Goal: Task Accomplishment & Management: Use online tool/utility

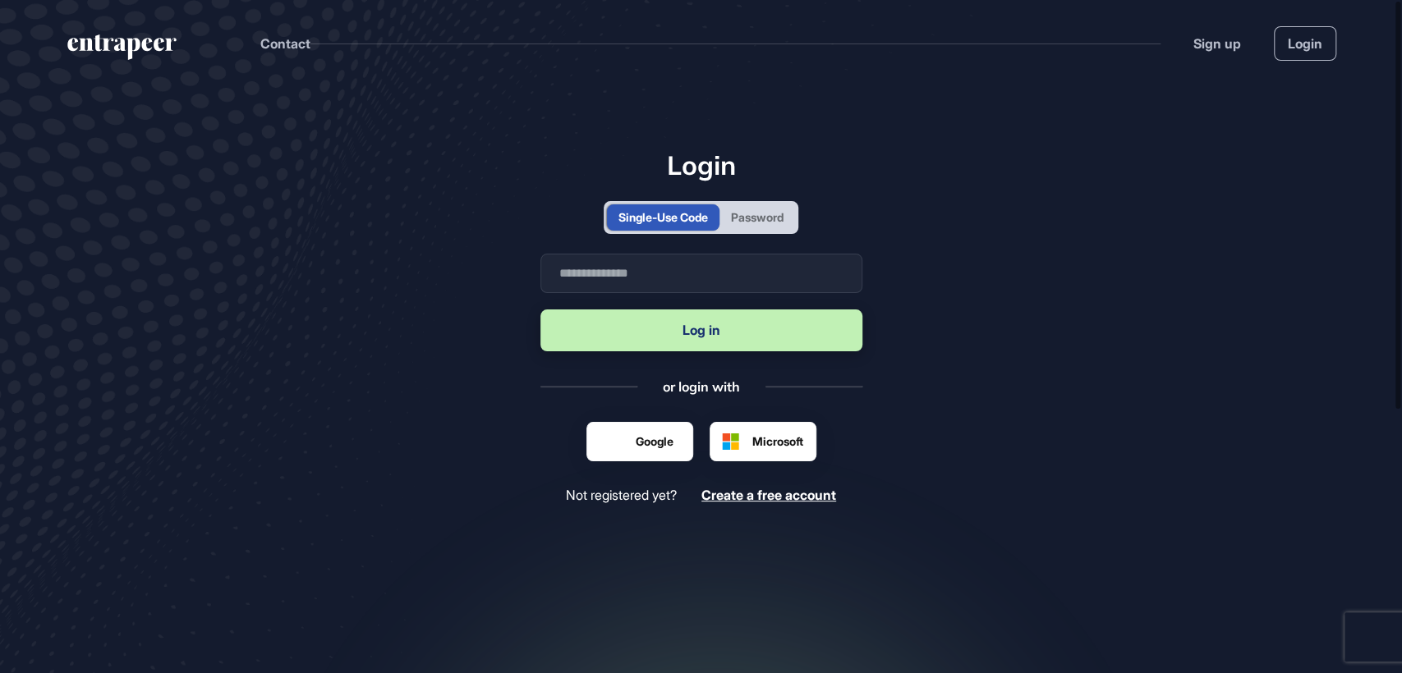
click at [1300, 65] on header "Contact Sign up Login" at bounding box center [701, 40] width 1402 height 80
click at [757, 215] on div "Password" at bounding box center [757, 217] width 53 height 17
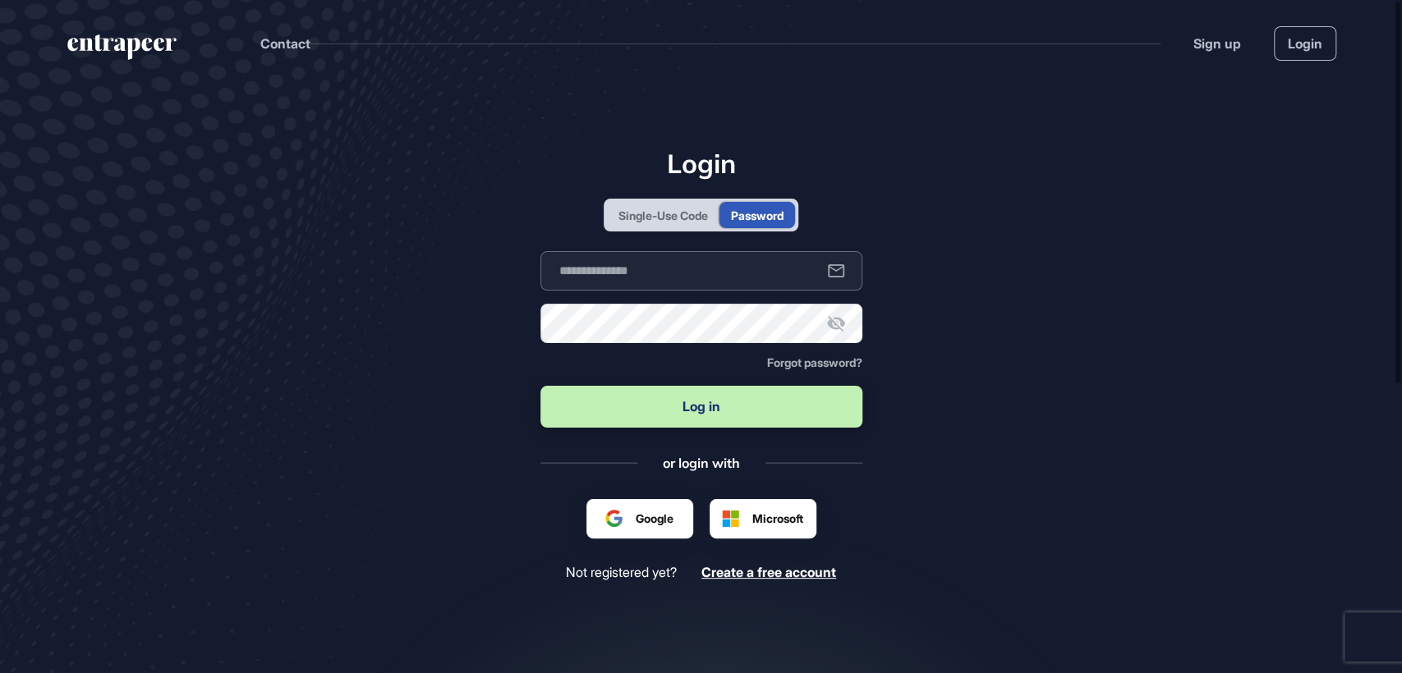
type input "**********"
click at [682, 412] on button "Log in" at bounding box center [701, 407] width 322 height 42
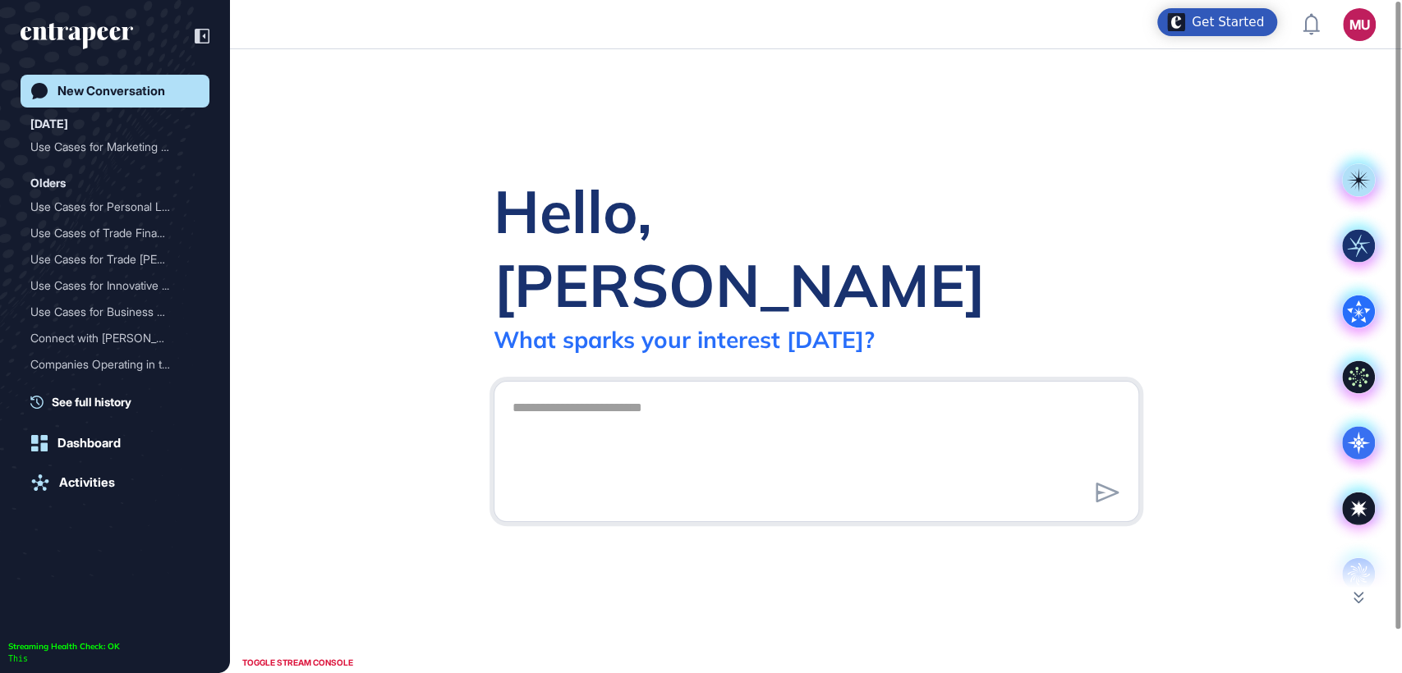
click at [682, 411] on textarea at bounding box center [816, 449] width 627 height 115
click at [523, 112] on div "Hello, [PERSON_NAME] What sparks your interest [DATE]? .cls-2{fill:#fff}" at bounding box center [816, 361] width 1172 height 624
click at [508, 127] on div "Hello, [PERSON_NAME] What sparks your interest [DATE]? .cls-2{fill:#fff}" at bounding box center [816, 361] width 1172 height 624
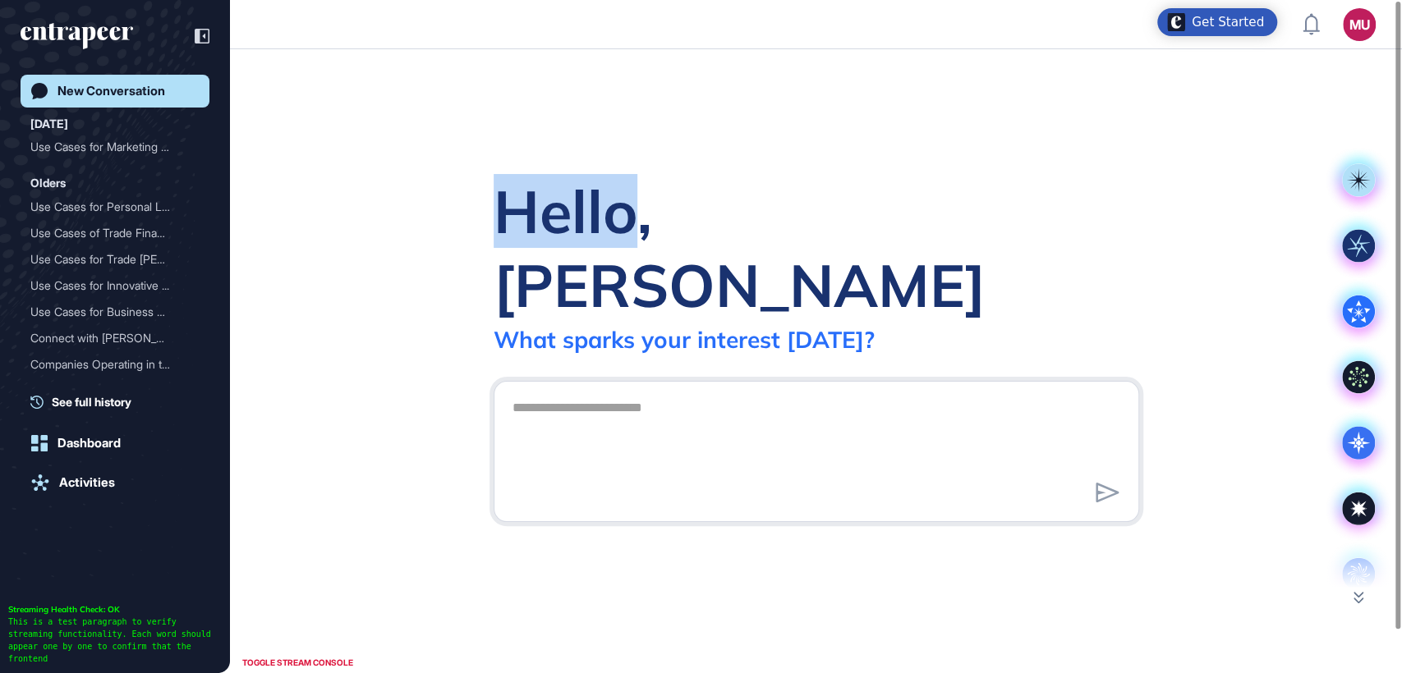
click at [508, 127] on div "Hello, [PERSON_NAME] What sparks your interest [DATE]? .cls-2{fill:#fff}" at bounding box center [816, 361] width 1172 height 624
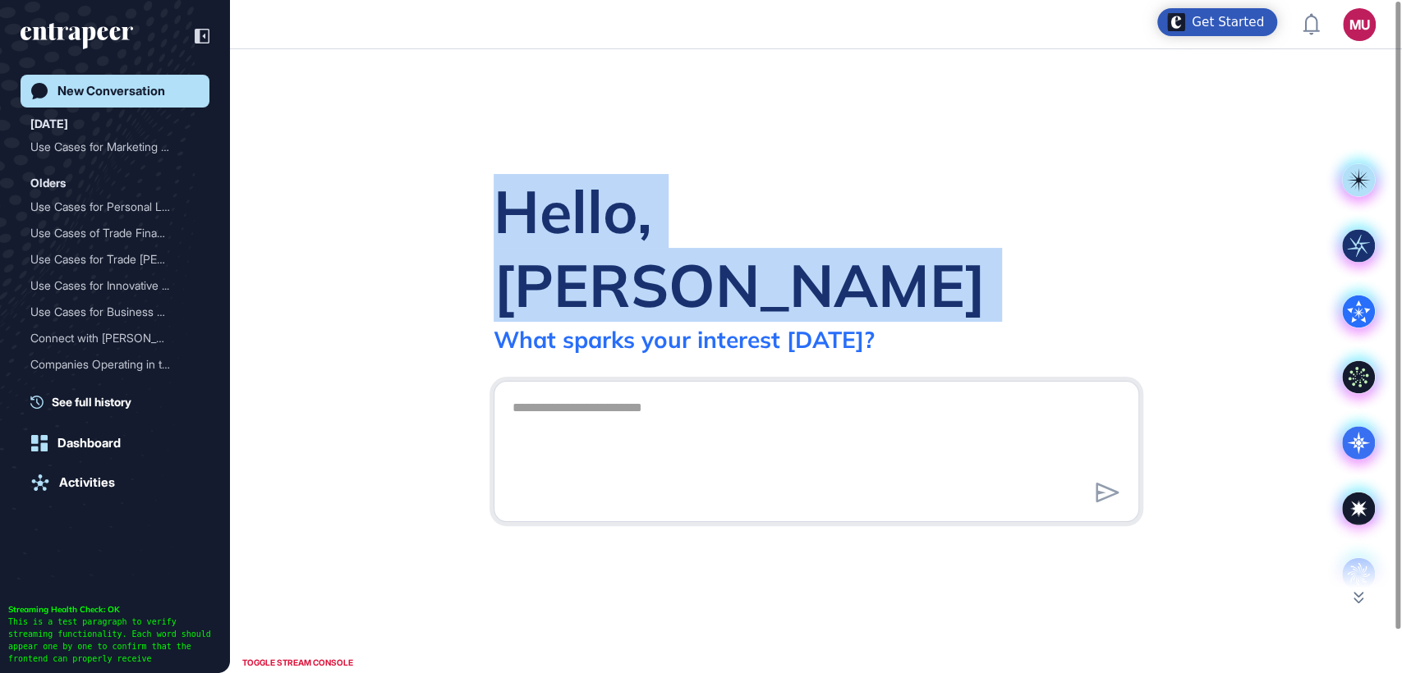
click at [508, 127] on div "Hello, [PERSON_NAME] What sparks your interest [DATE]? .cls-2{fill:#fff}" at bounding box center [816, 361] width 1172 height 624
click at [508, 127] on div "Hello, Metehan What sparks your interest today? .cls-2{fill:#fff}" at bounding box center [816, 361] width 1172 height 624
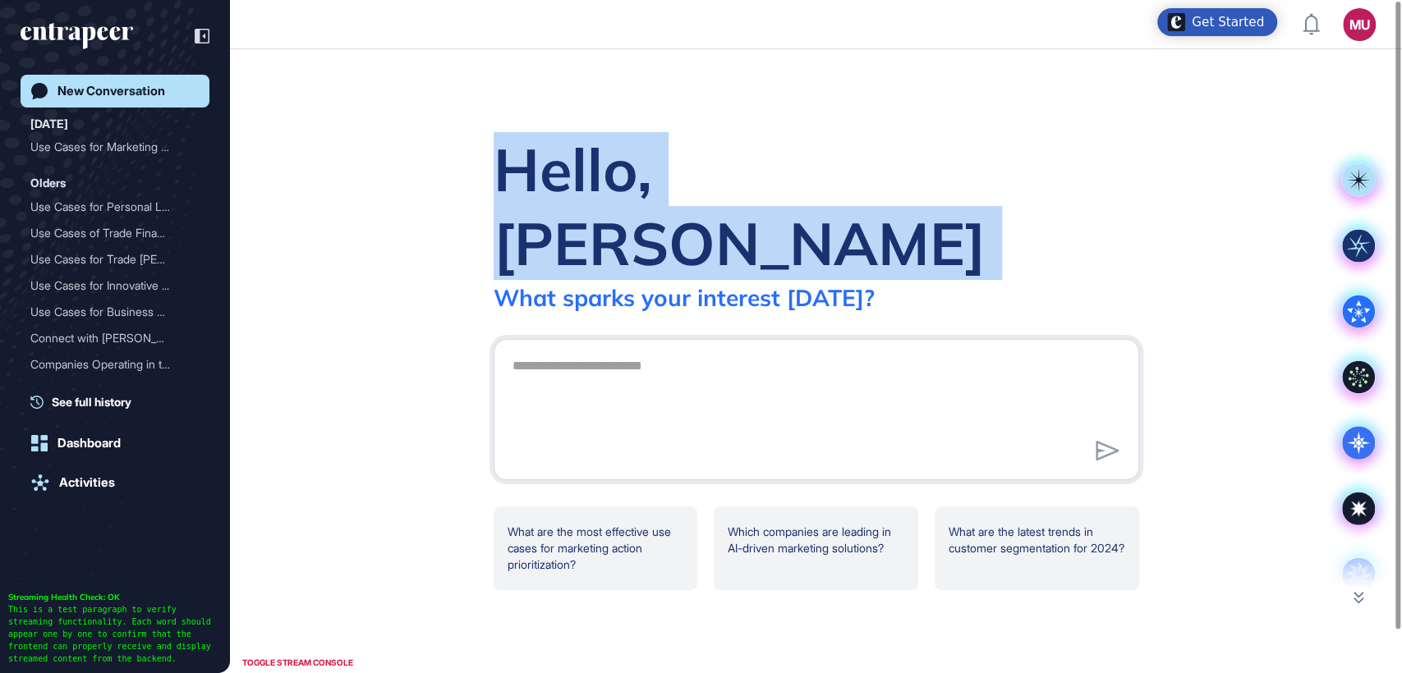
click at [1004, 234] on div "Hello, Metehan What sparks your interest today?" at bounding box center [816, 222] width 645 height 180
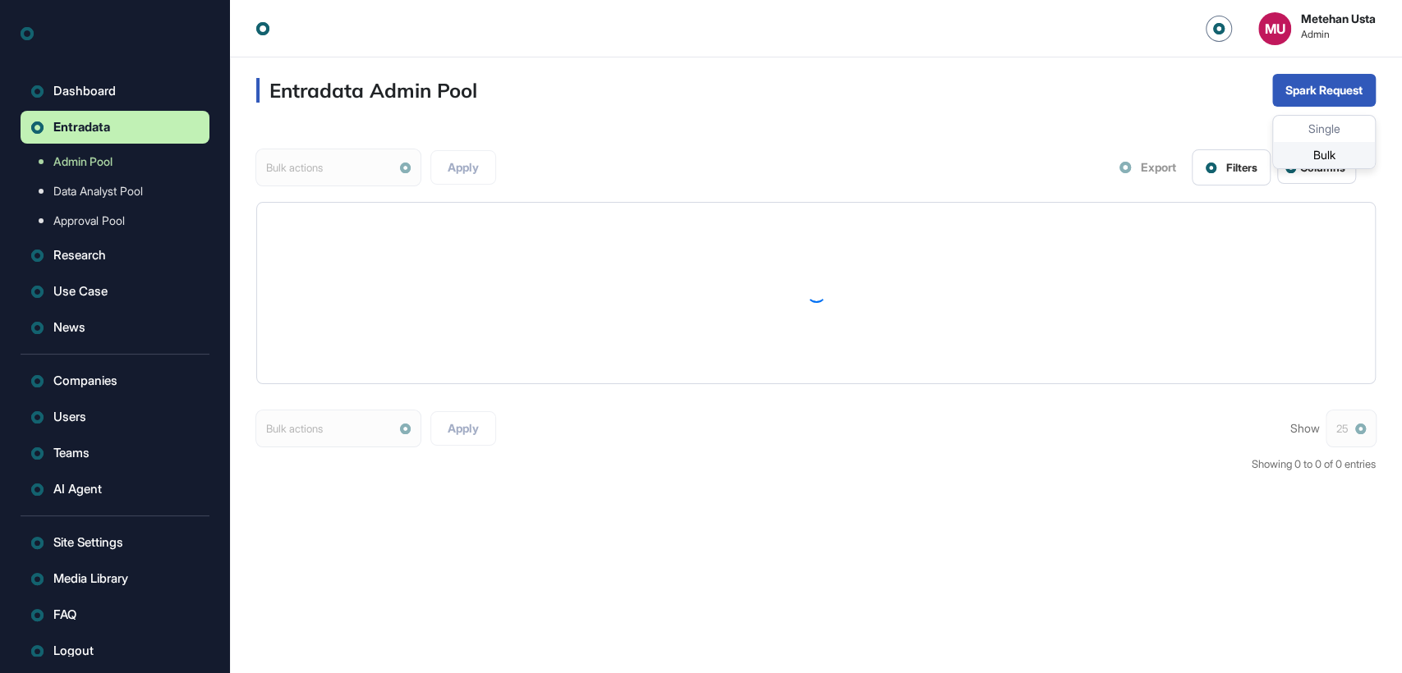
click at [1317, 154] on div "Bulk" at bounding box center [1324, 155] width 102 height 26
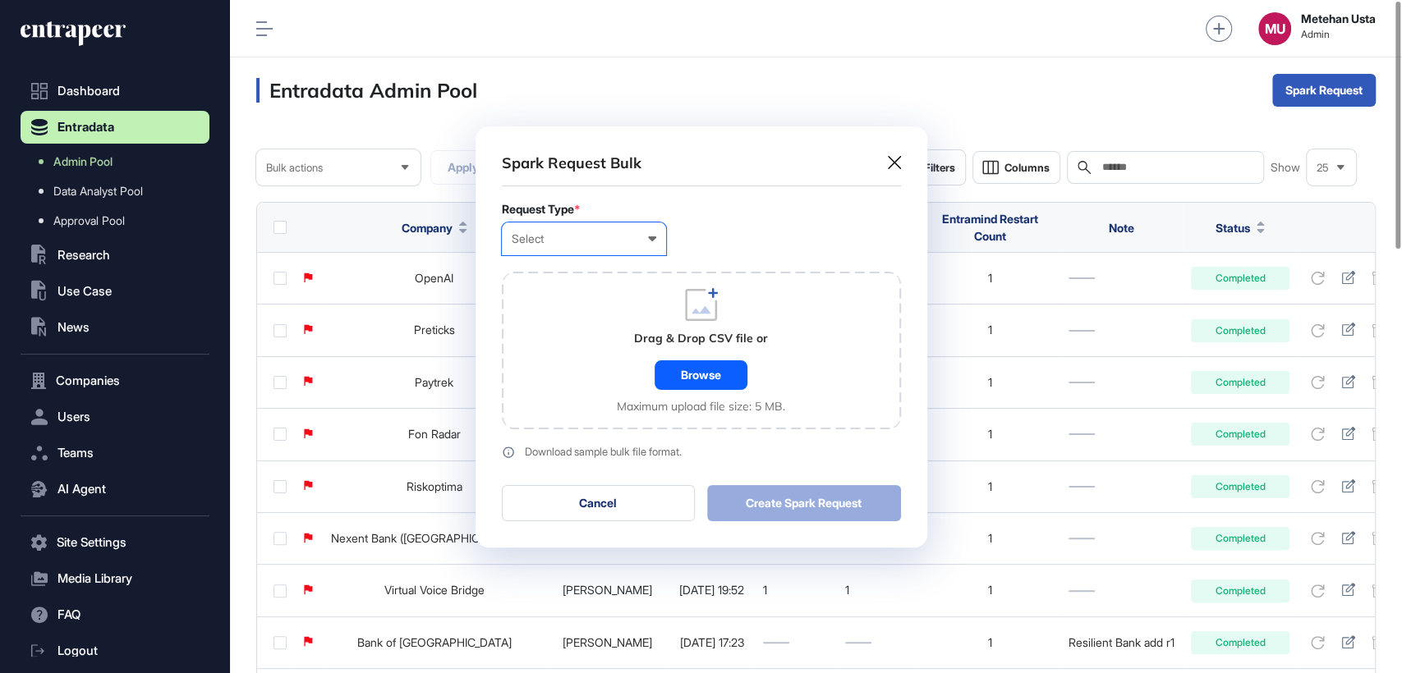
click at [579, 251] on div "Select User Company Customer Request ID" at bounding box center [584, 239] width 164 height 33
click at [0, 0] on div "Company" at bounding box center [0, 0] width 0 height 0
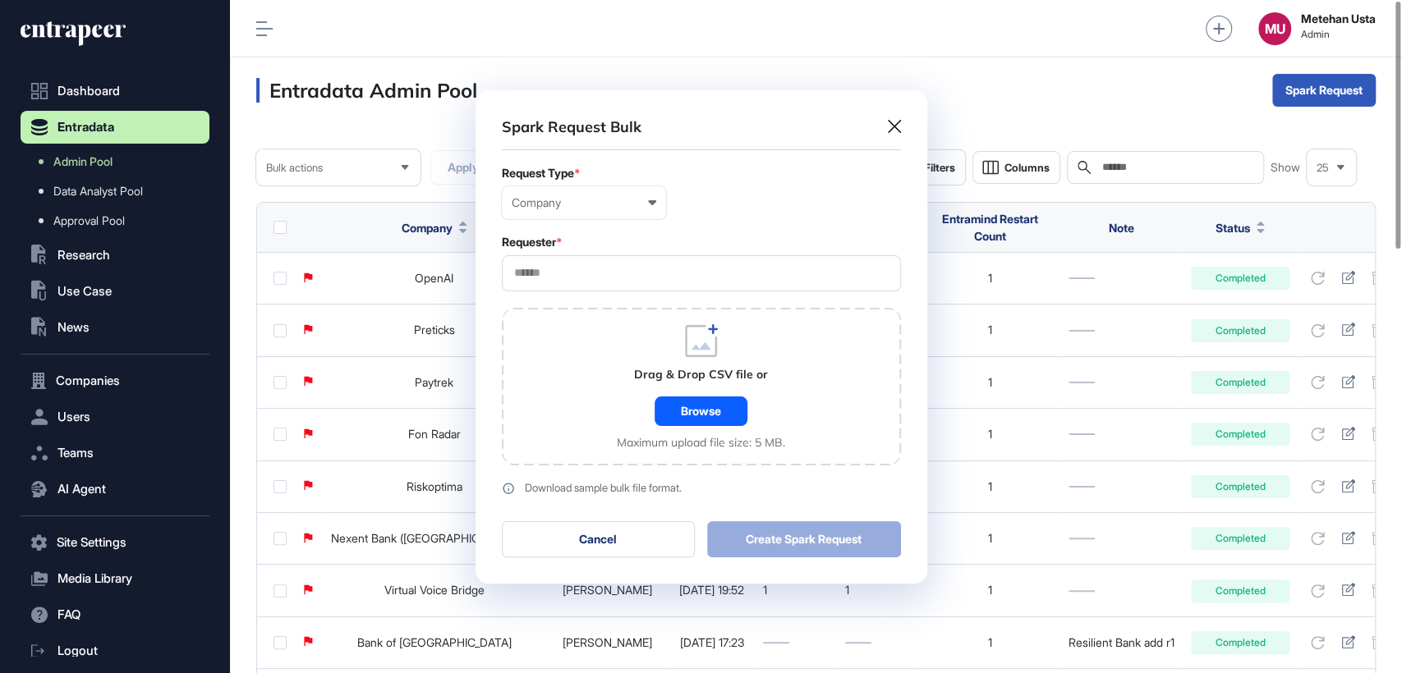
click at [573, 271] on input "text" at bounding box center [701, 273] width 378 height 14
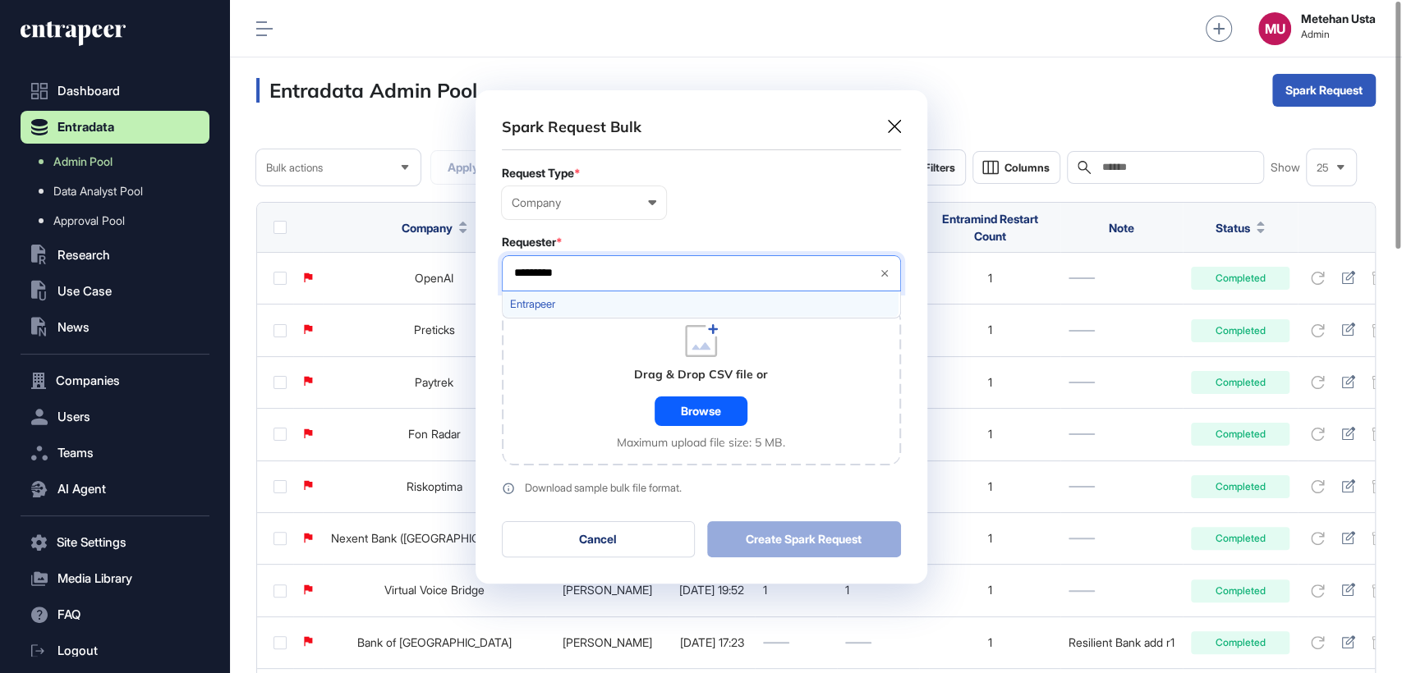
type input "*********"
click at [565, 305] on span "Entrapeer" at bounding box center [700, 304] width 381 height 12
click at [756, 225] on form "Request Type * Company User Company Customer Request ID Requester * Entrapeer *…" at bounding box center [701, 331] width 399 height 328
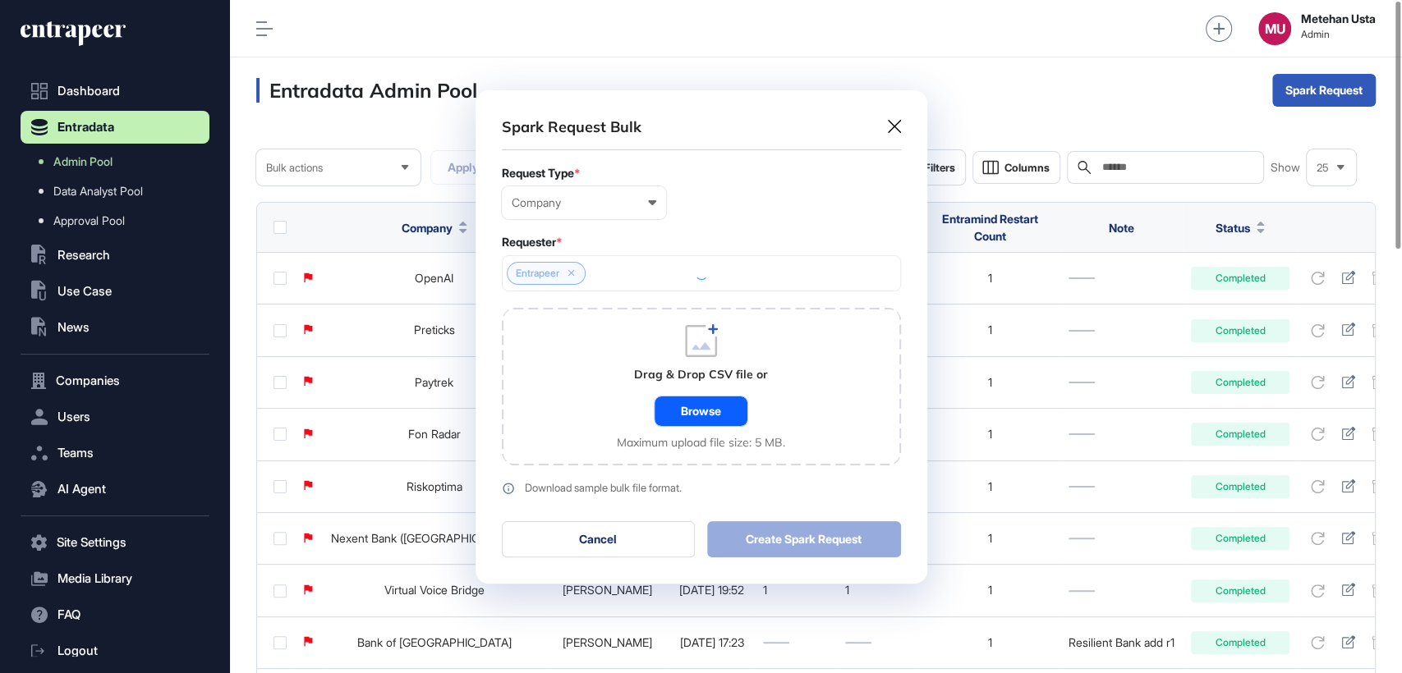
click at [698, 406] on div "Browse" at bounding box center [701, 412] width 93 height 30
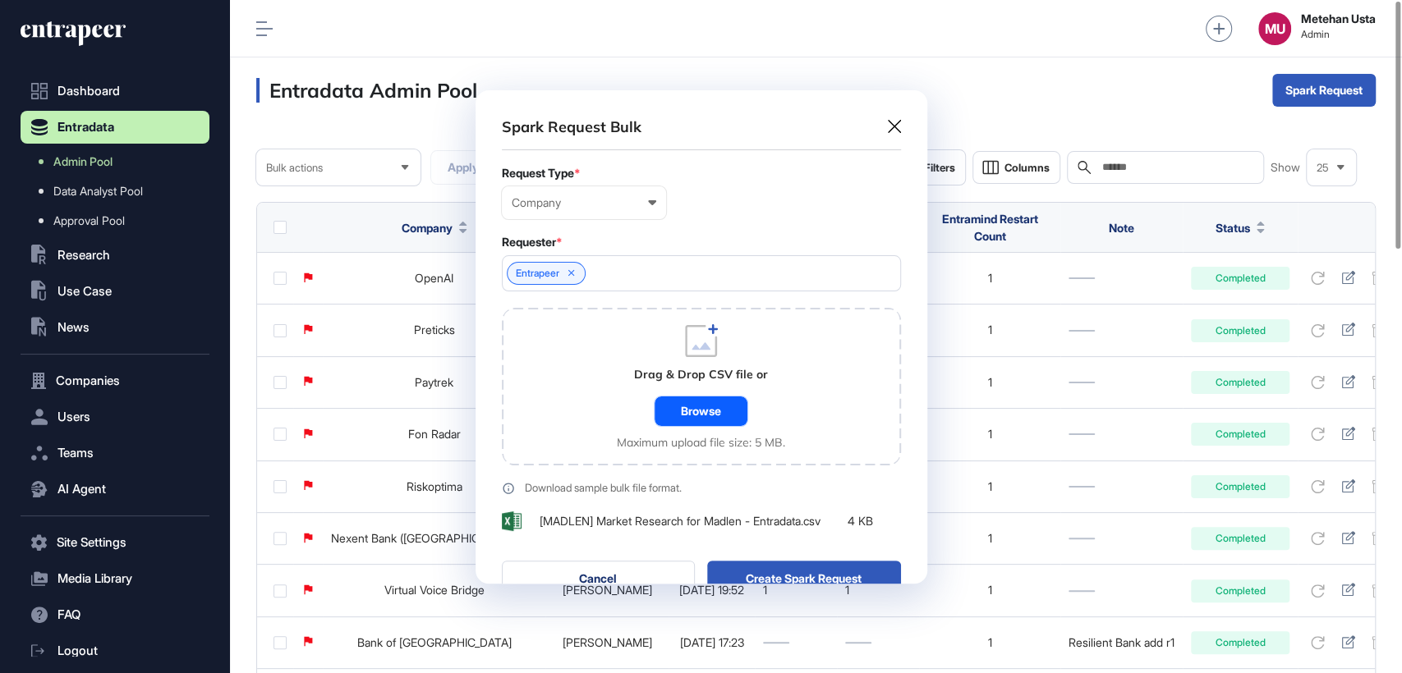
scroll to position [539, 452]
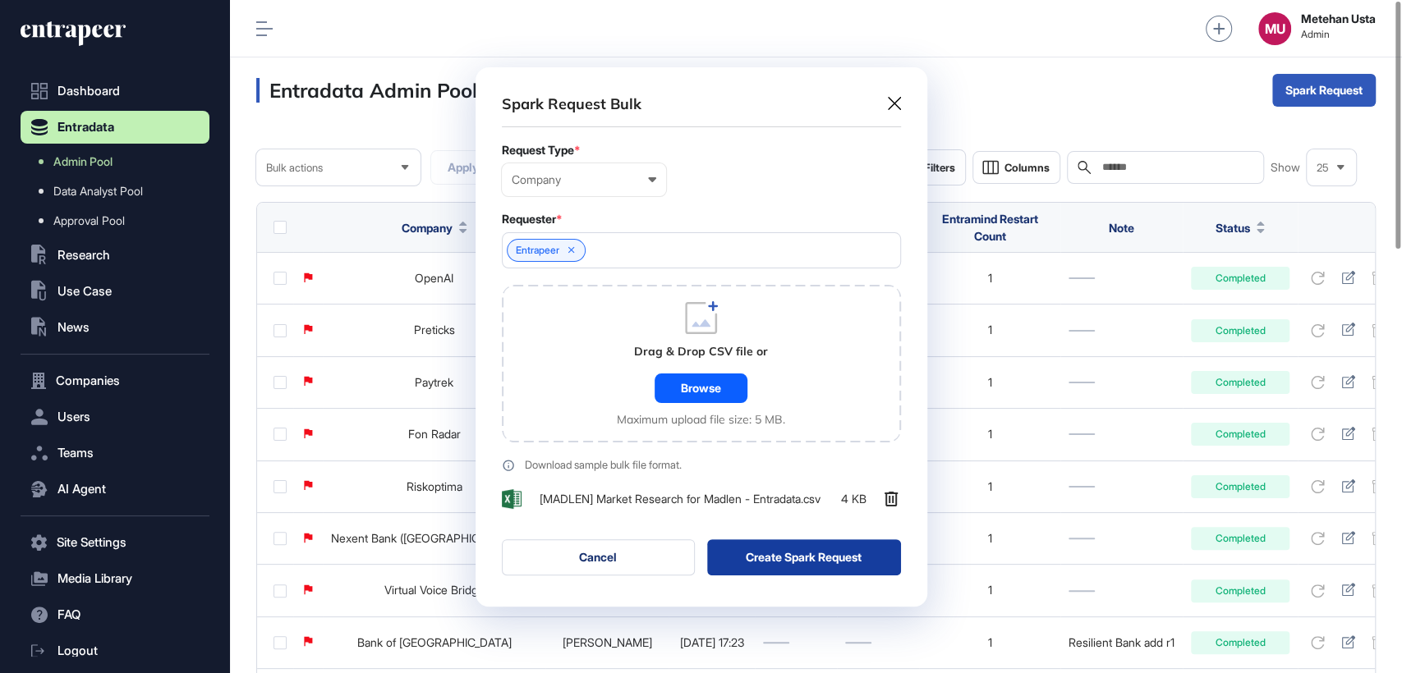
click at [764, 560] on button "Create Spark Request" at bounding box center [804, 558] width 194 height 36
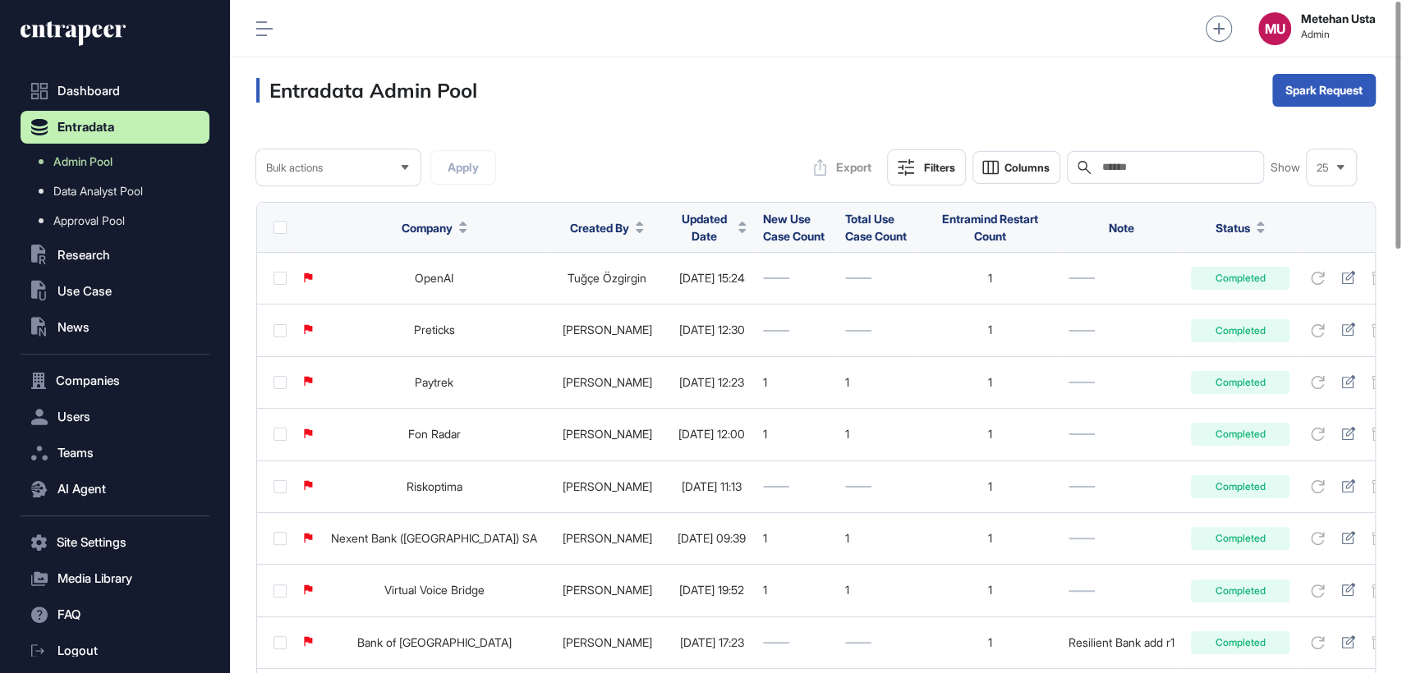
click at [1163, 166] on div "Search" at bounding box center [1165, 167] width 197 height 33
click at [1163, 167] on input "text" at bounding box center [1176, 167] width 153 height 13
paste input "**********"
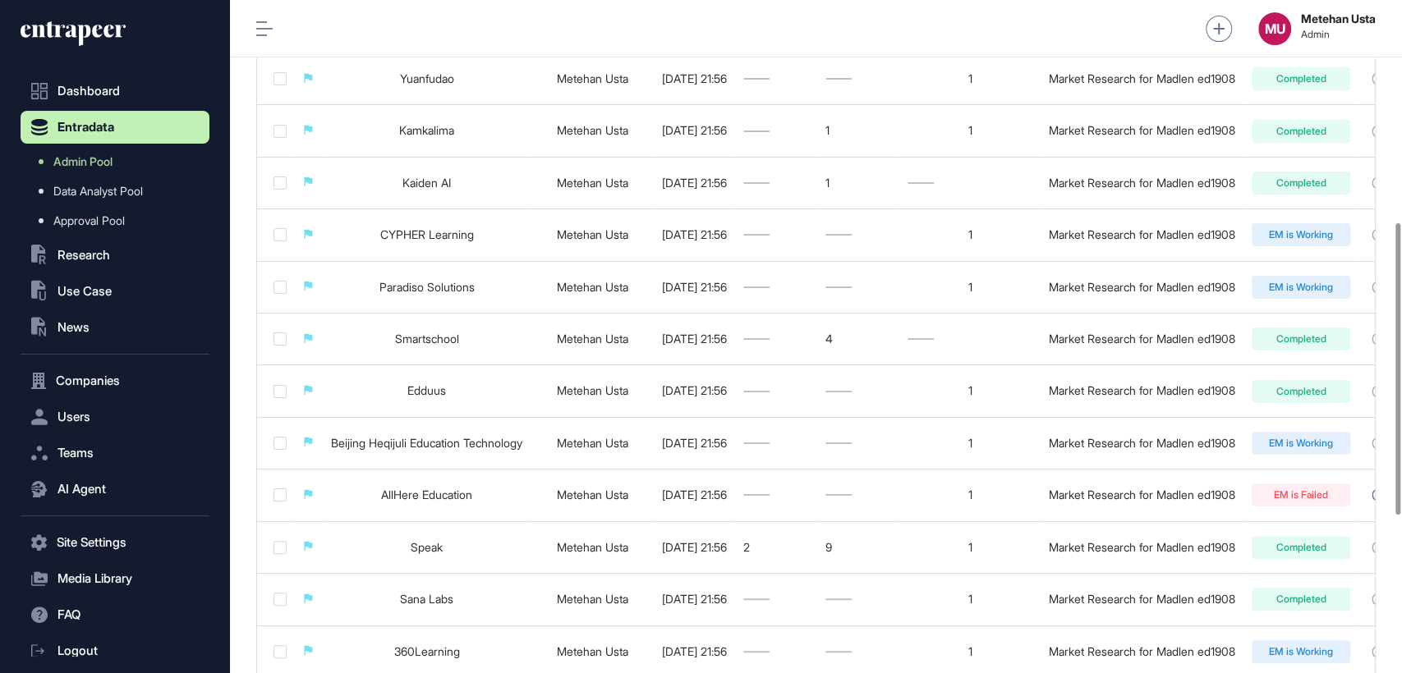
scroll to position [599, 0]
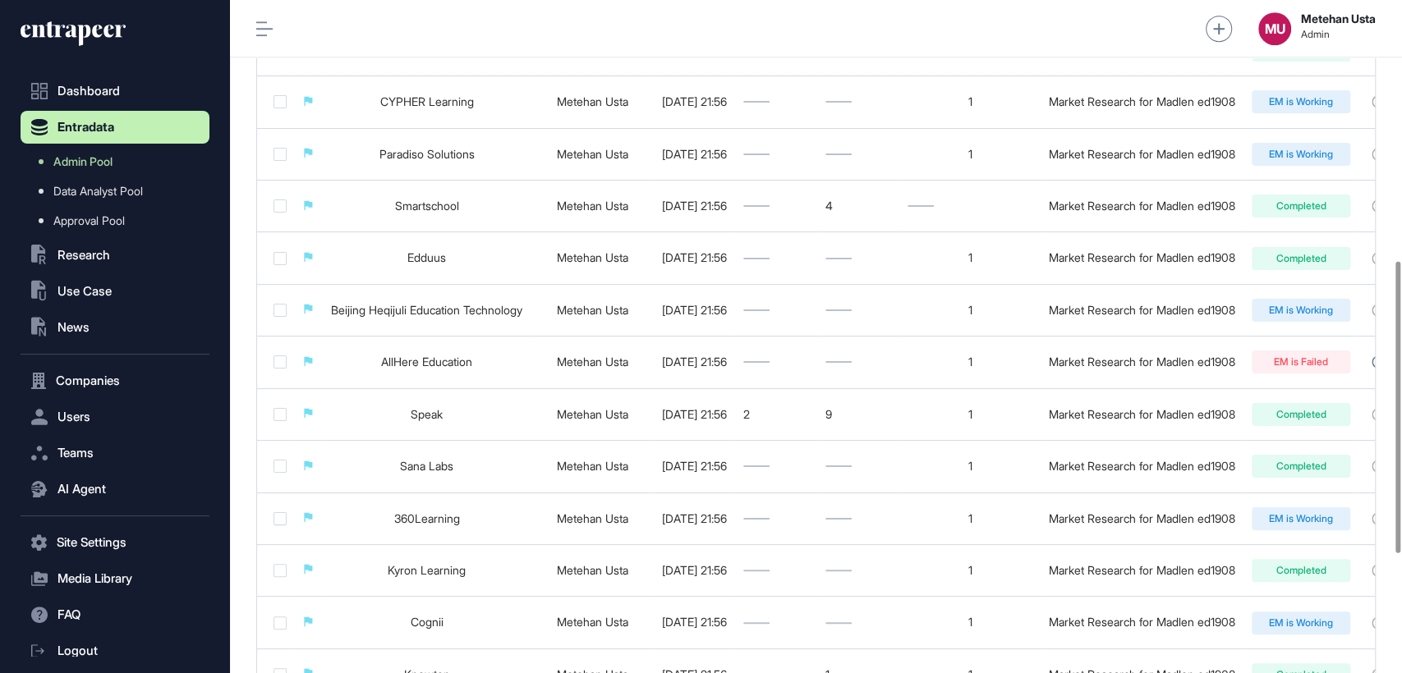
type input "**********"
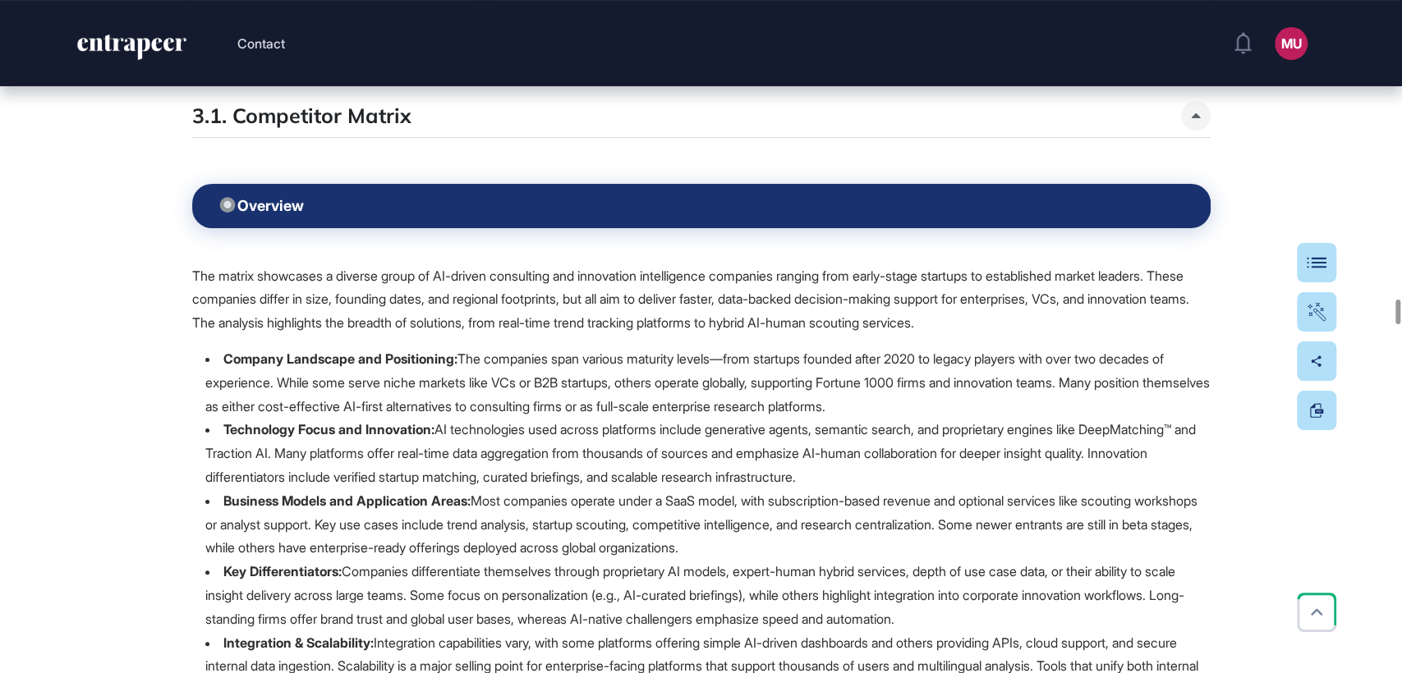
scroll to position [25481, 0]
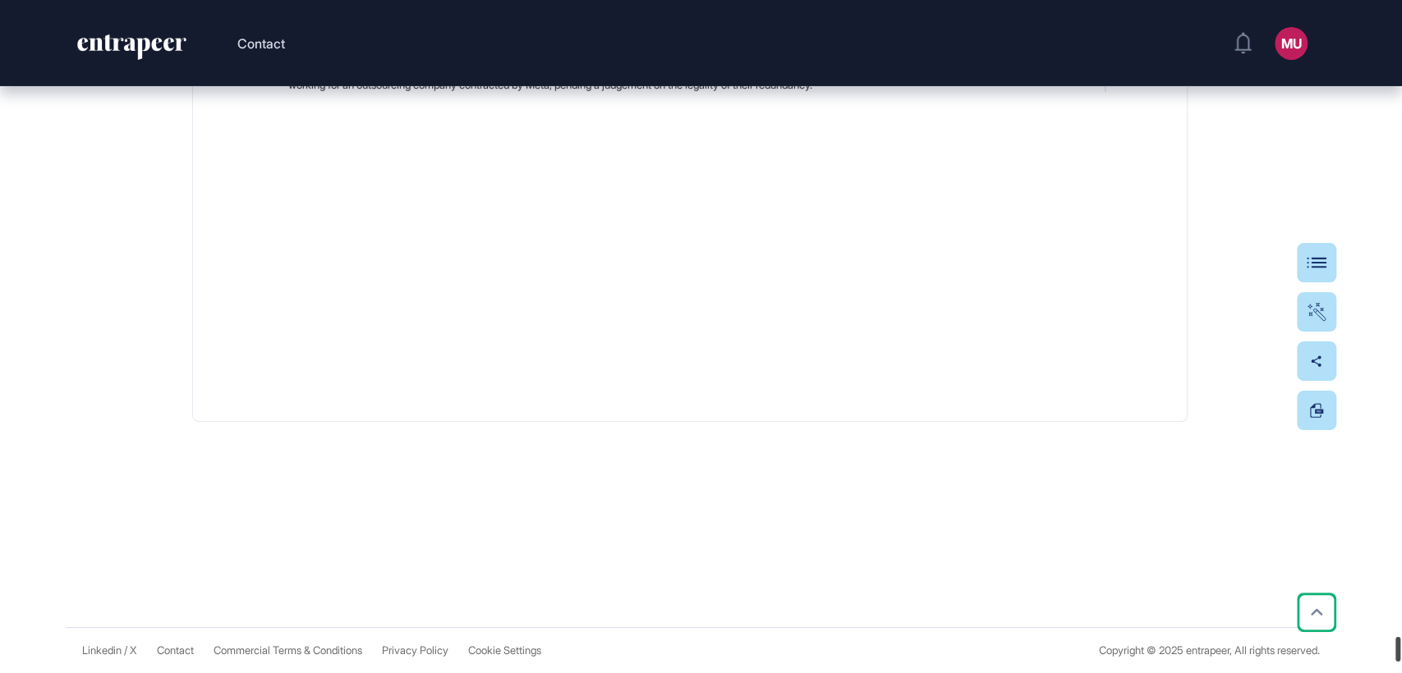
drag, startPoint x: 1399, startPoint y: 417, endPoint x: 1400, endPoint y: 649, distance: 231.6
click at [1400, 649] on div at bounding box center [1397, 649] width 5 height 25
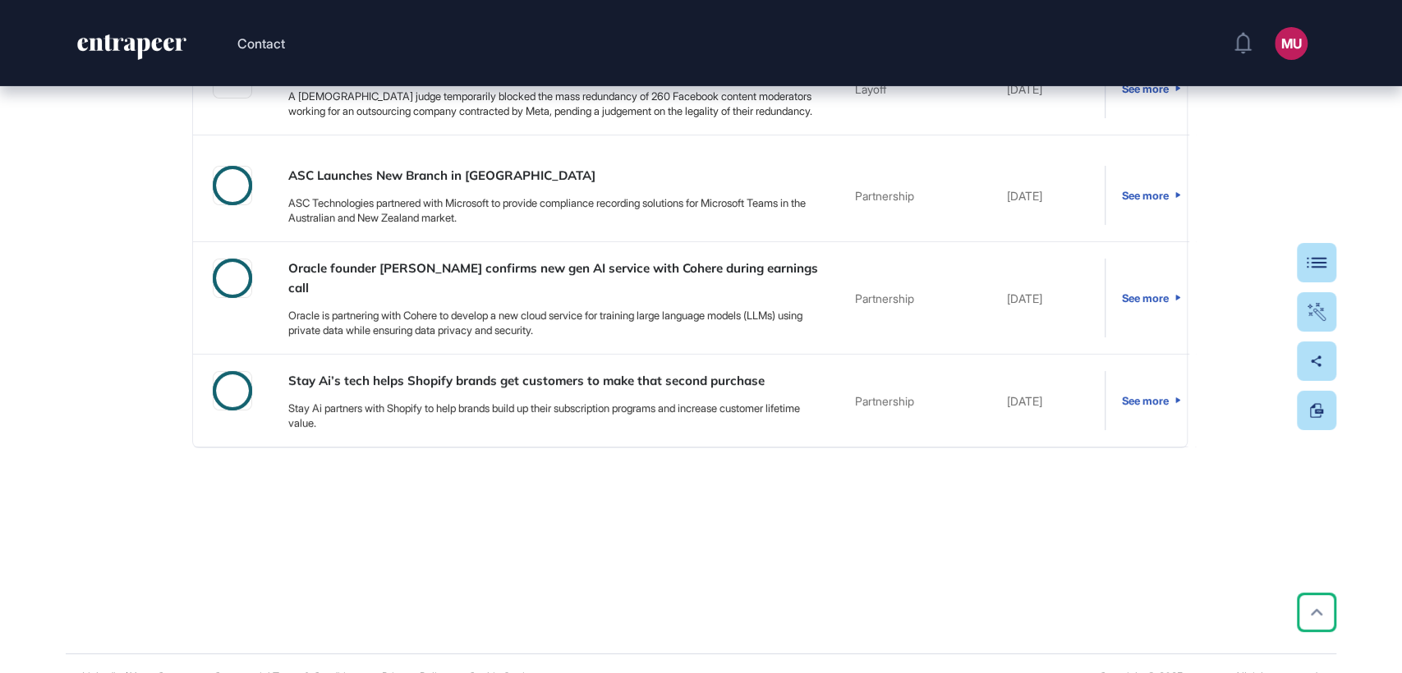
scroll to position [1061, 0]
